Goal: Communication & Community: Answer question/provide support

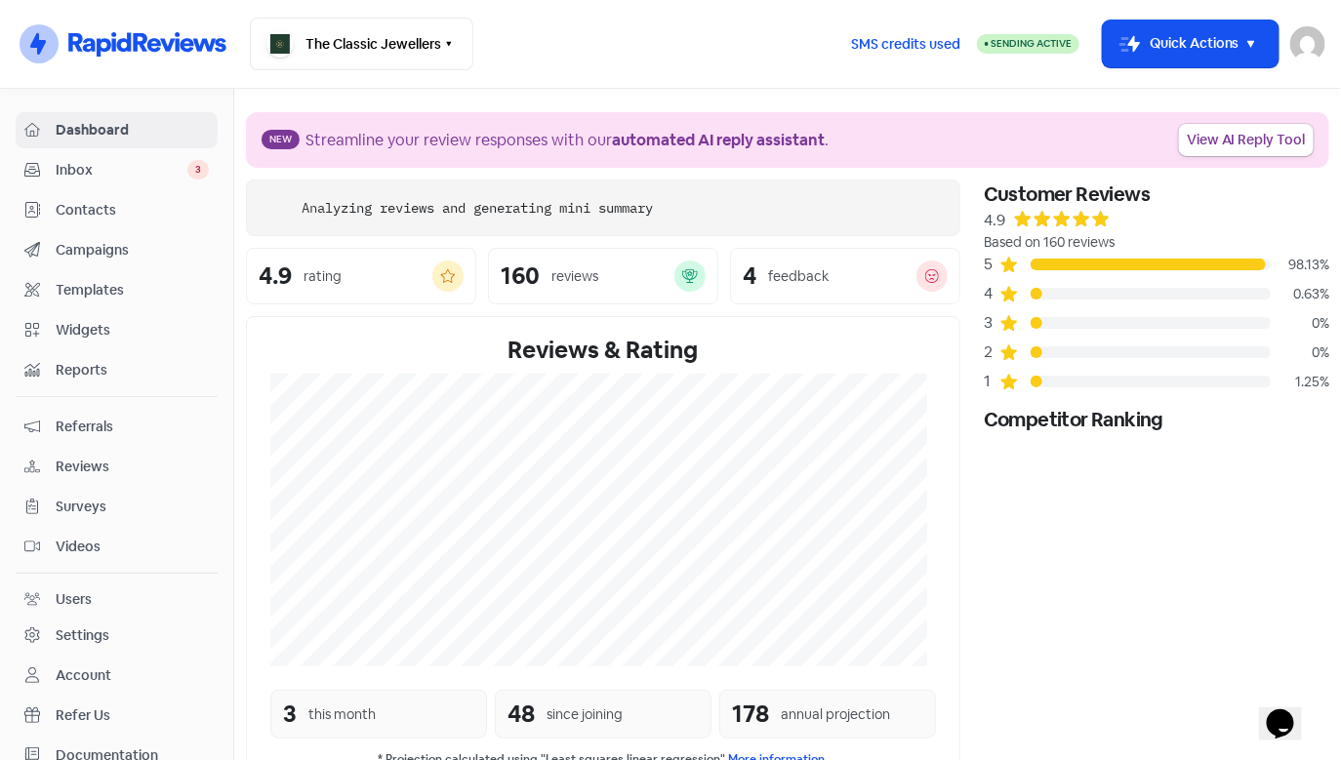
click at [154, 179] on span "Inbox" at bounding box center [122, 170] width 132 height 20
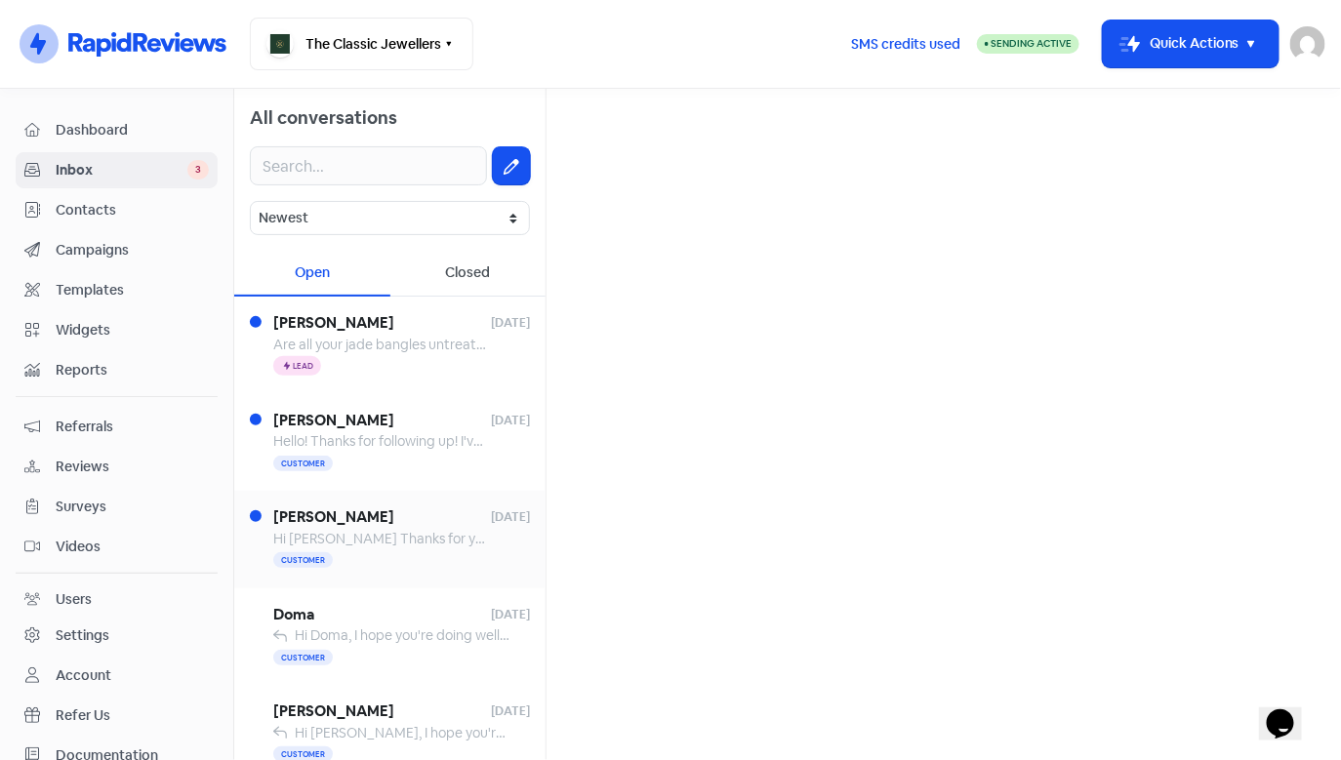
click at [371, 551] on div "Customer" at bounding box center [401, 560] width 257 height 23
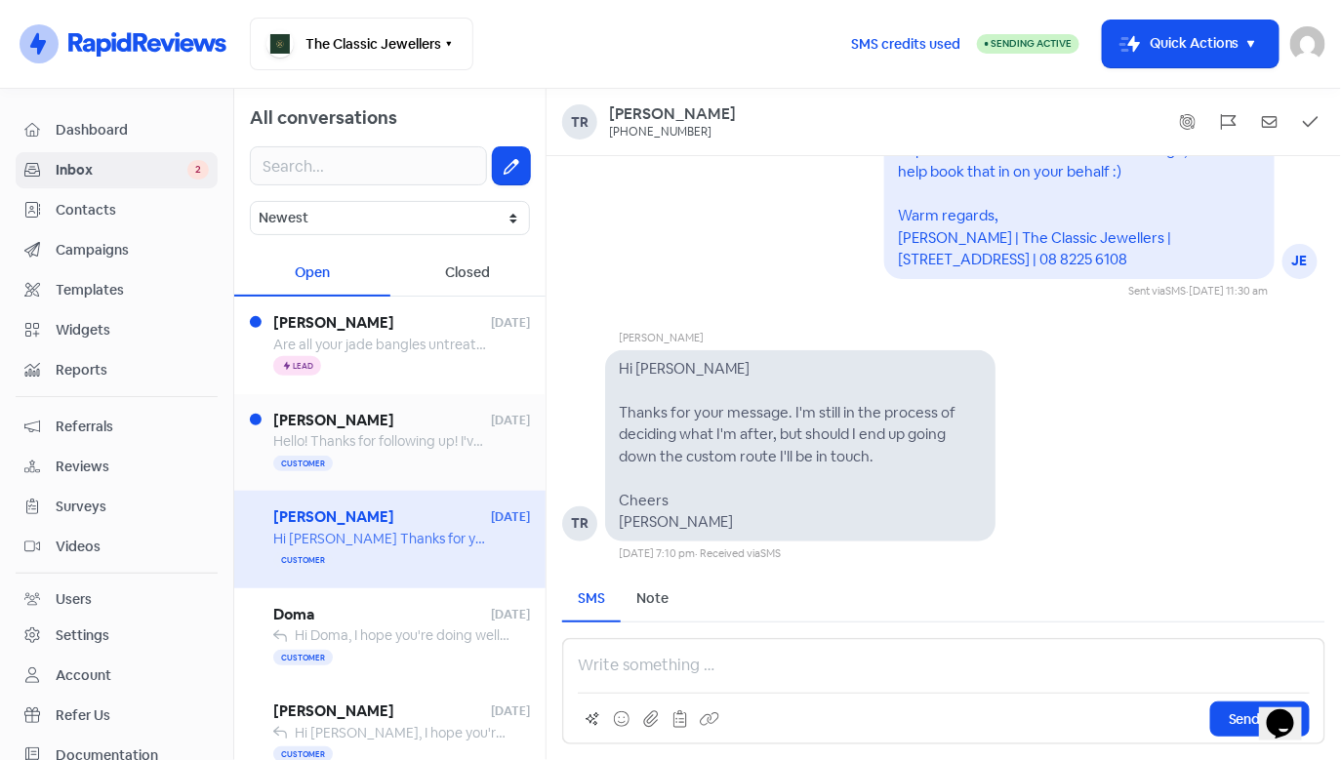
click at [370, 427] on span "[PERSON_NAME]" at bounding box center [382, 421] width 218 height 22
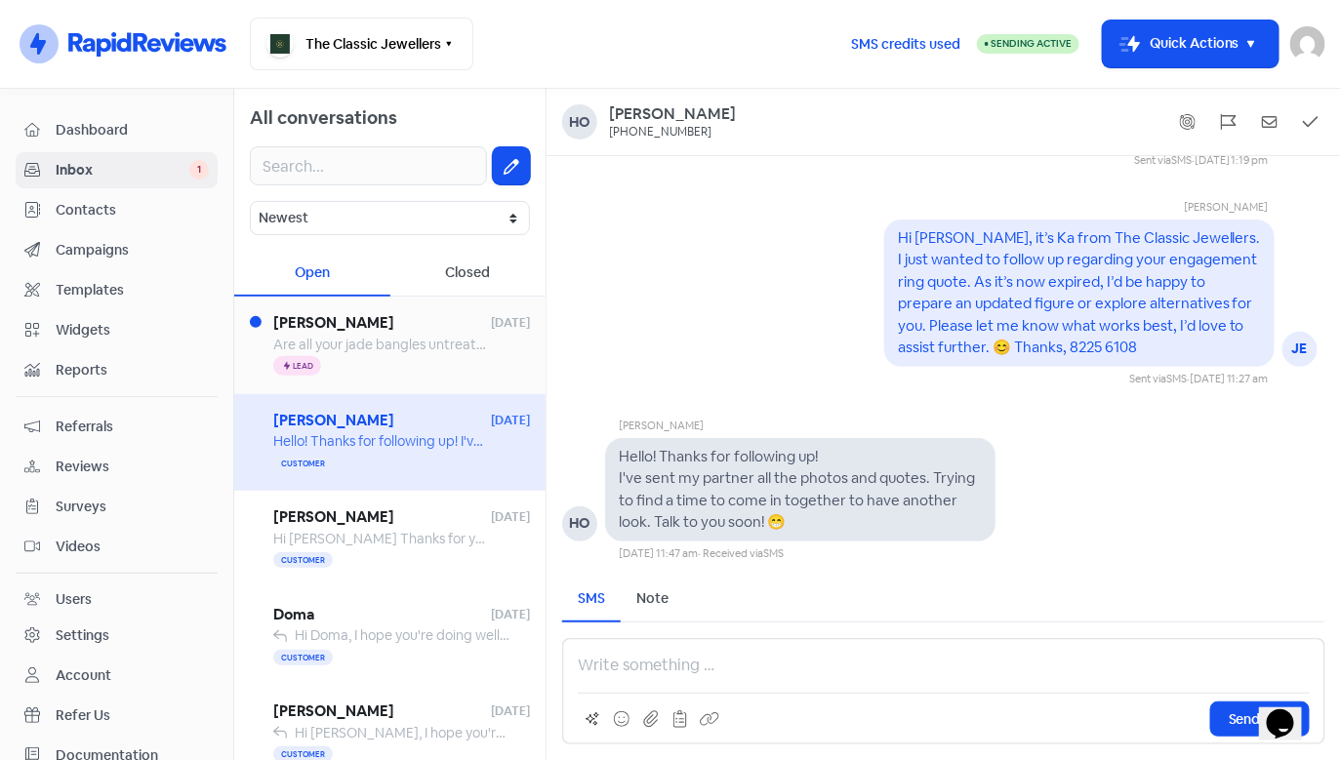
click at [359, 359] on div "Icon For Thunder Lead" at bounding box center [401, 366] width 257 height 23
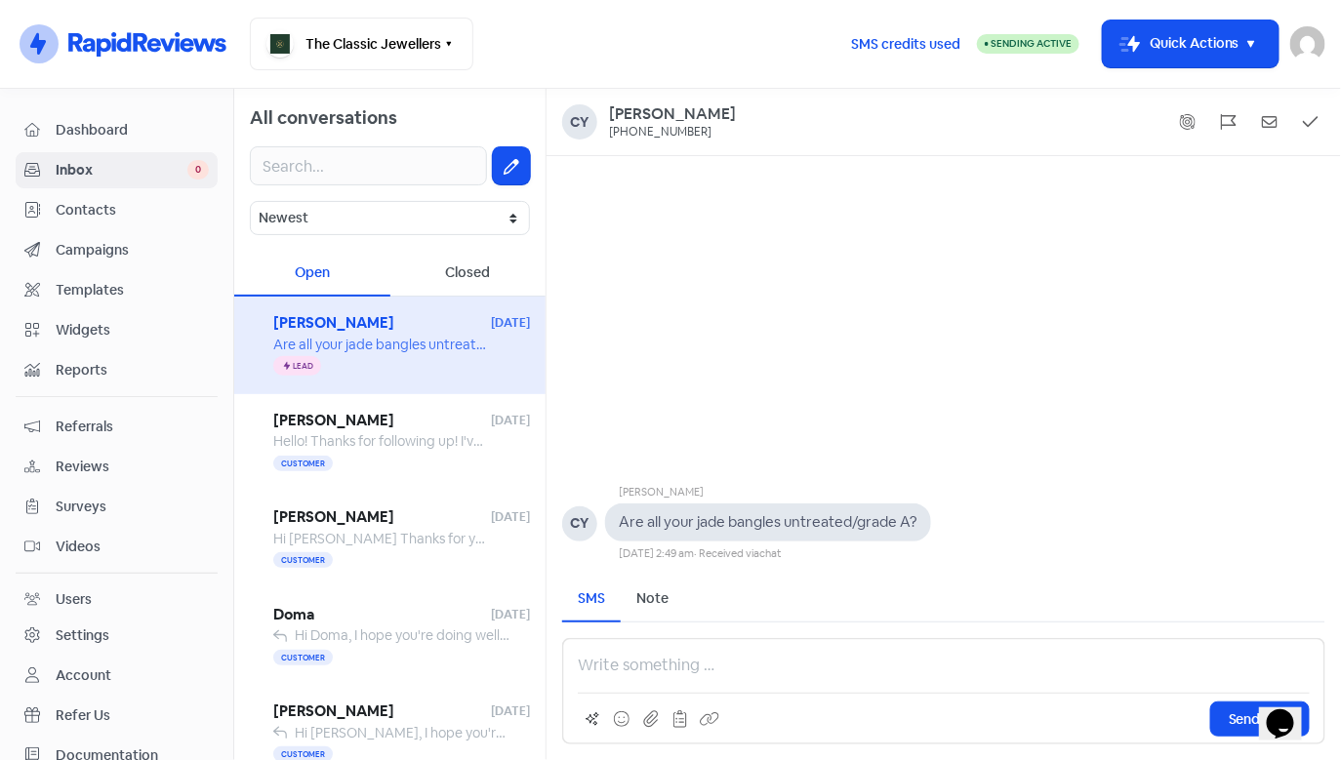
click at [765, 665] on p at bounding box center [944, 665] width 732 height 23
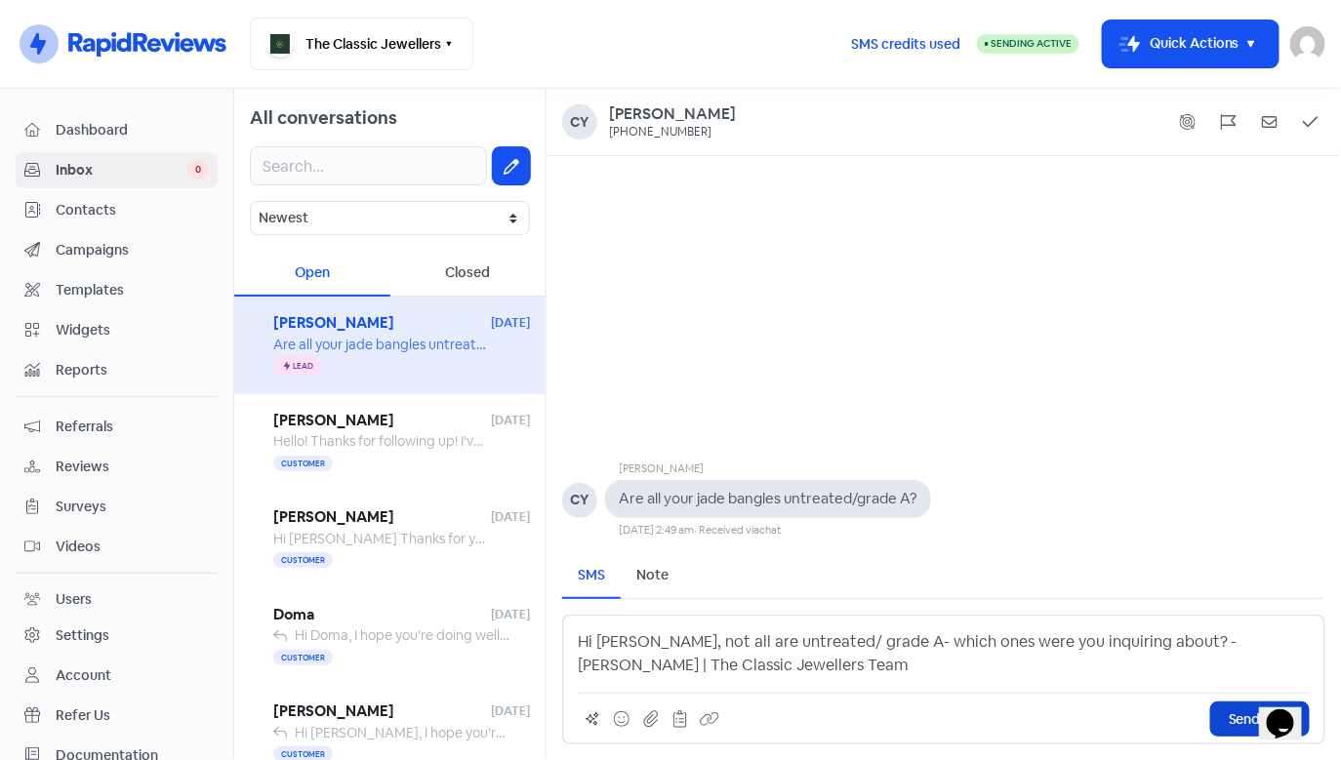
click at [1228, 734] on button "Send SMS" at bounding box center [1260, 719] width 100 height 35
